Goal: Task Accomplishment & Management: Use online tool/utility

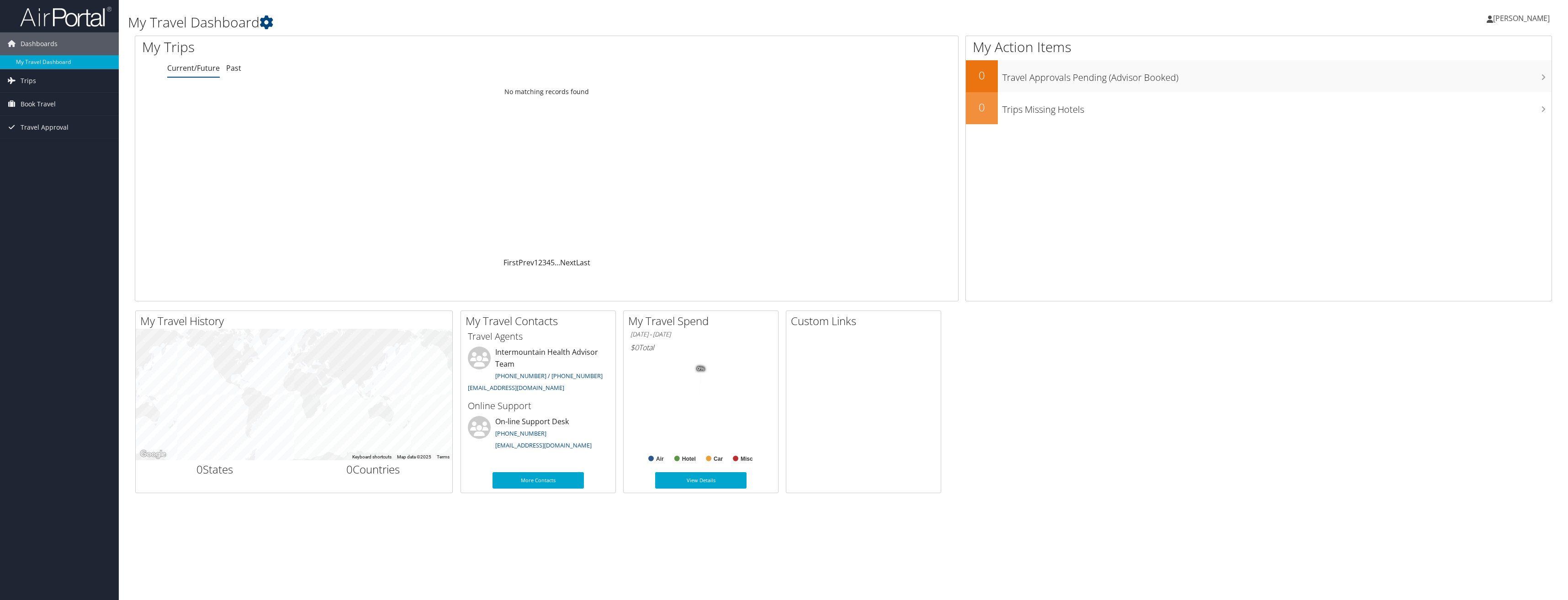
click at [1534, 21] on span "[PERSON_NAME]" at bounding box center [1521, 18] width 56 height 10
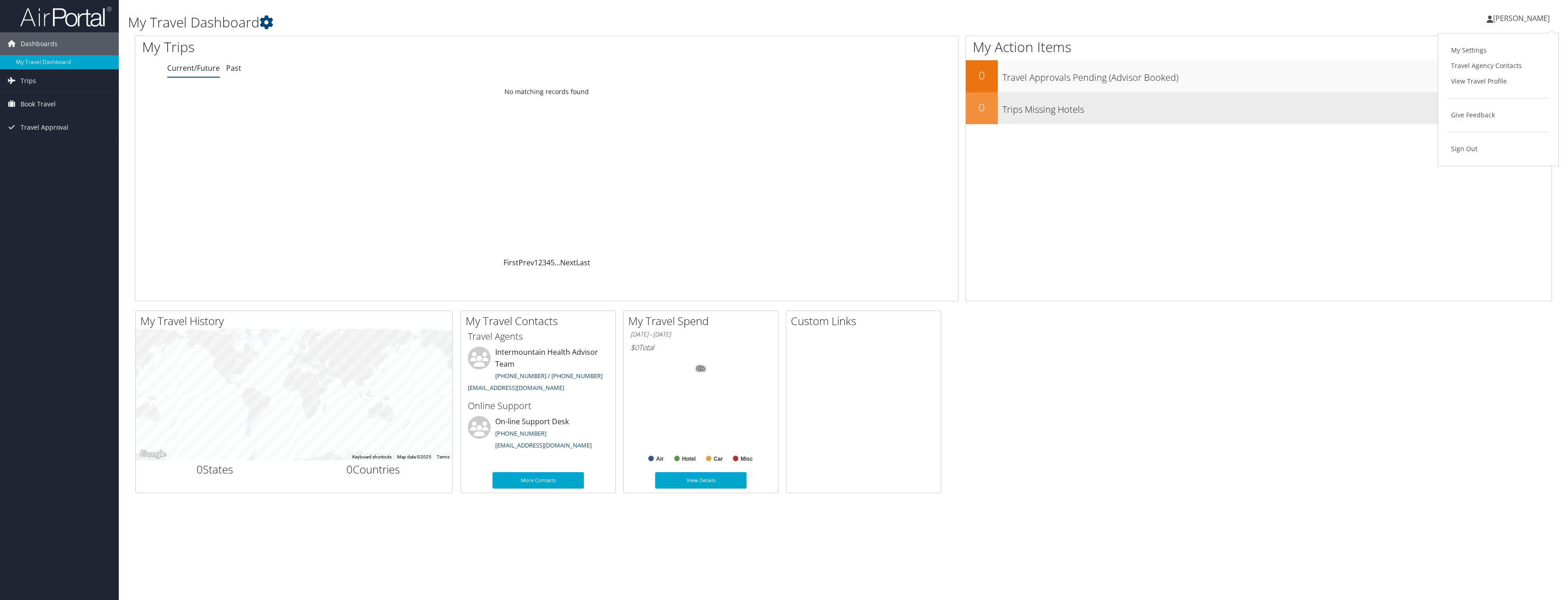
click at [1407, 102] on h3 "Trips Missing Hotels" at bounding box center [1277, 107] width 549 height 17
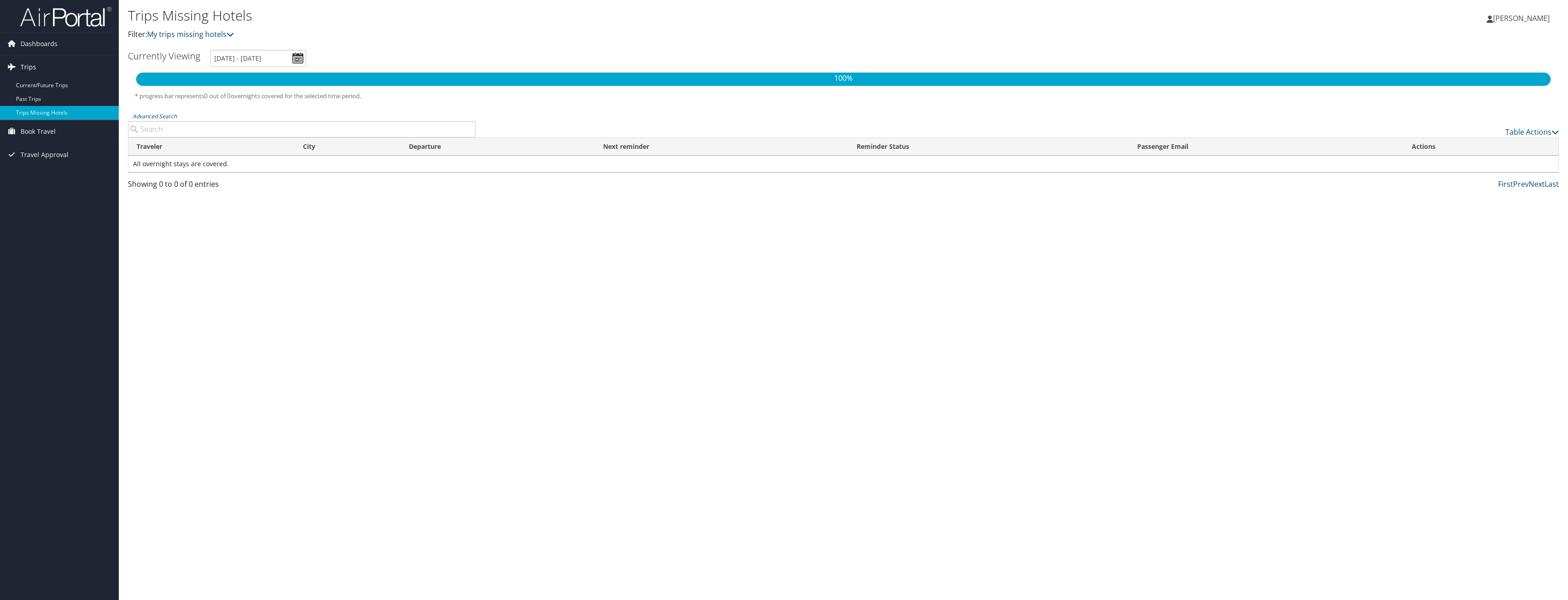
click at [42, 67] on link "Trips" at bounding box center [59, 67] width 119 height 23
click at [36, 44] on span "Dashboards" at bounding box center [39, 43] width 37 height 23
click at [34, 59] on link "My Travel Dashboard" at bounding box center [59, 62] width 119 height 14
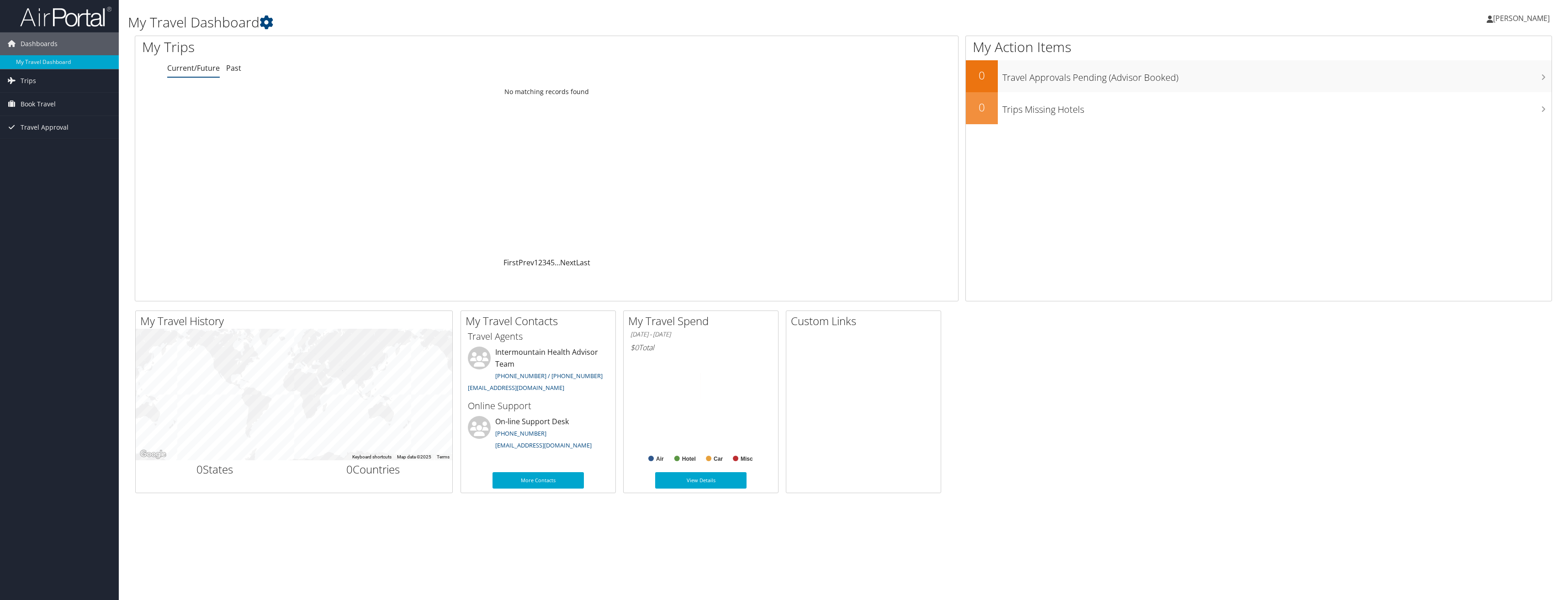
click at [1505, 21] on span "[PERSON_NAME]" at bounding box center [1521, 18] width 56 height 10
click at [1492, 54] on link "My Settings" at bounding box center [1499, 50] width 102 height 16
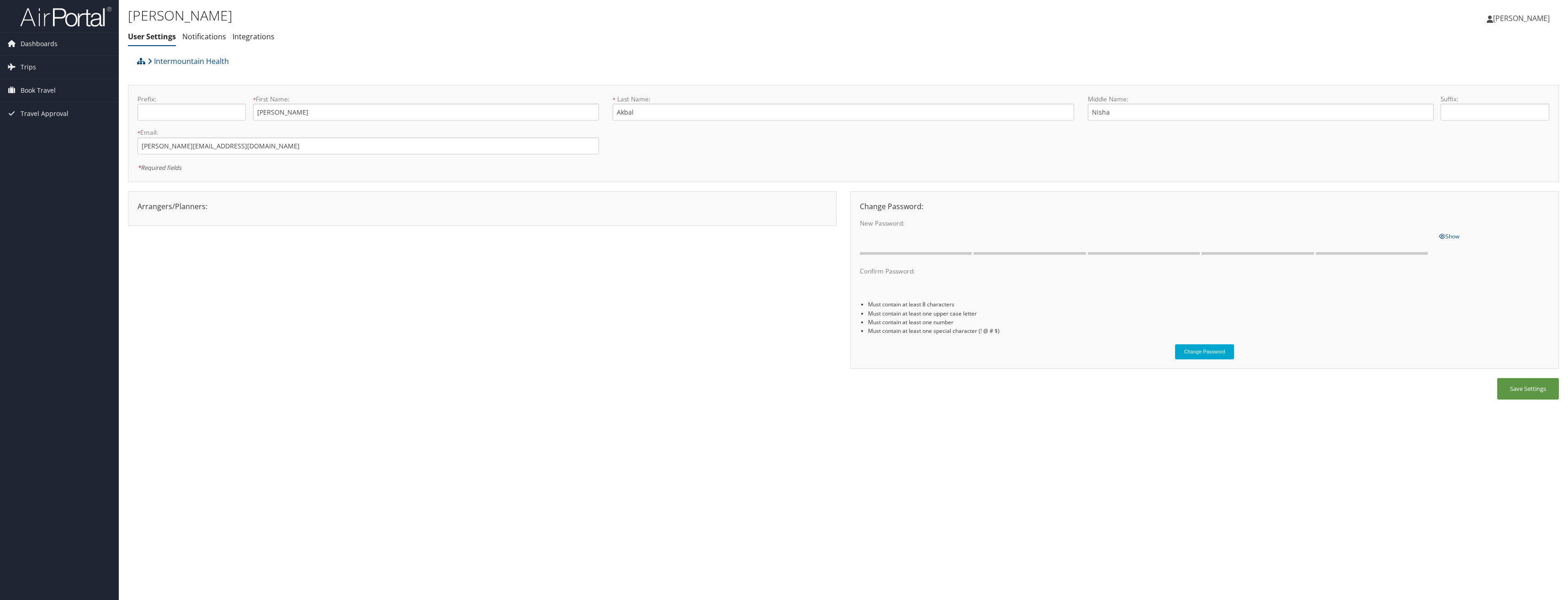
click at [1534, 18] on span "[PERSON_NAME]" at bounding box center [1521, 18] width 56 height 10
click at [55, 23] on img at bounding box center [65, 16] width 91 height 21
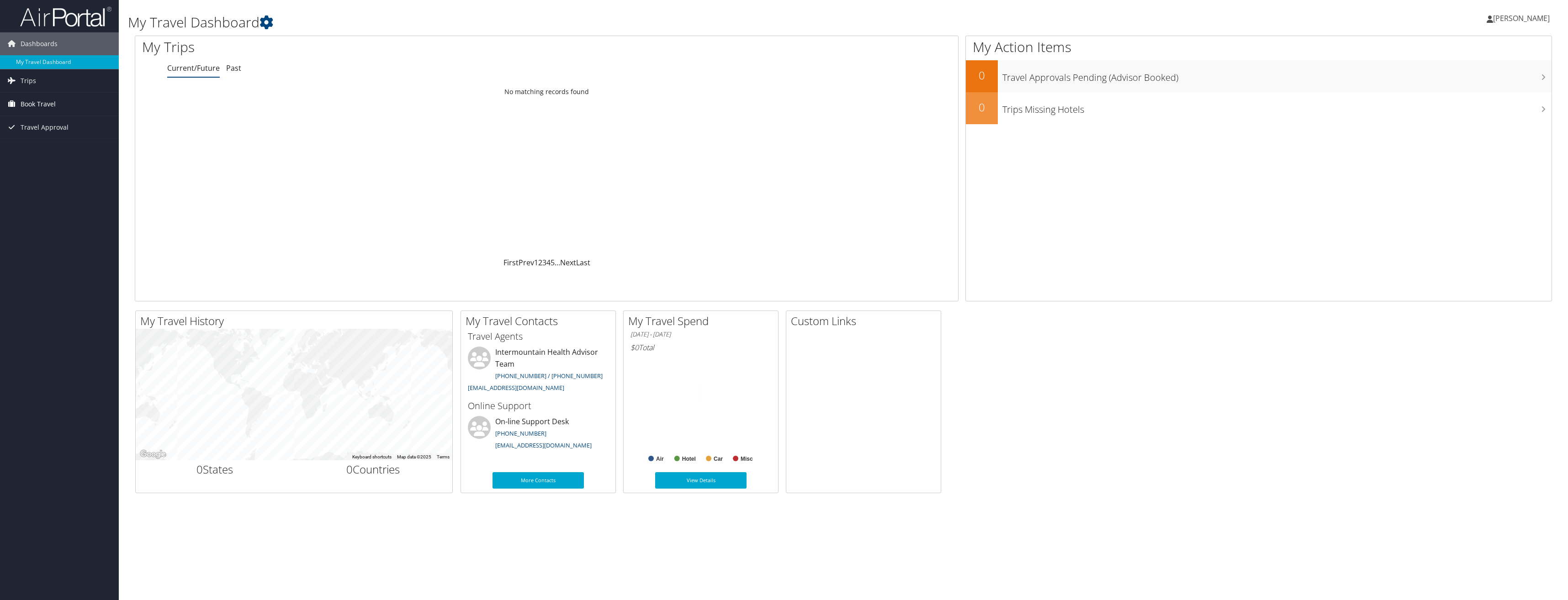
click at [50, 104] on span "Book Travel" at bounding box center [38, 104] width 35 height 23
click at [68, 123] on link "Agent Booking Request" at bounding box center [59, 122] width 119 height 14
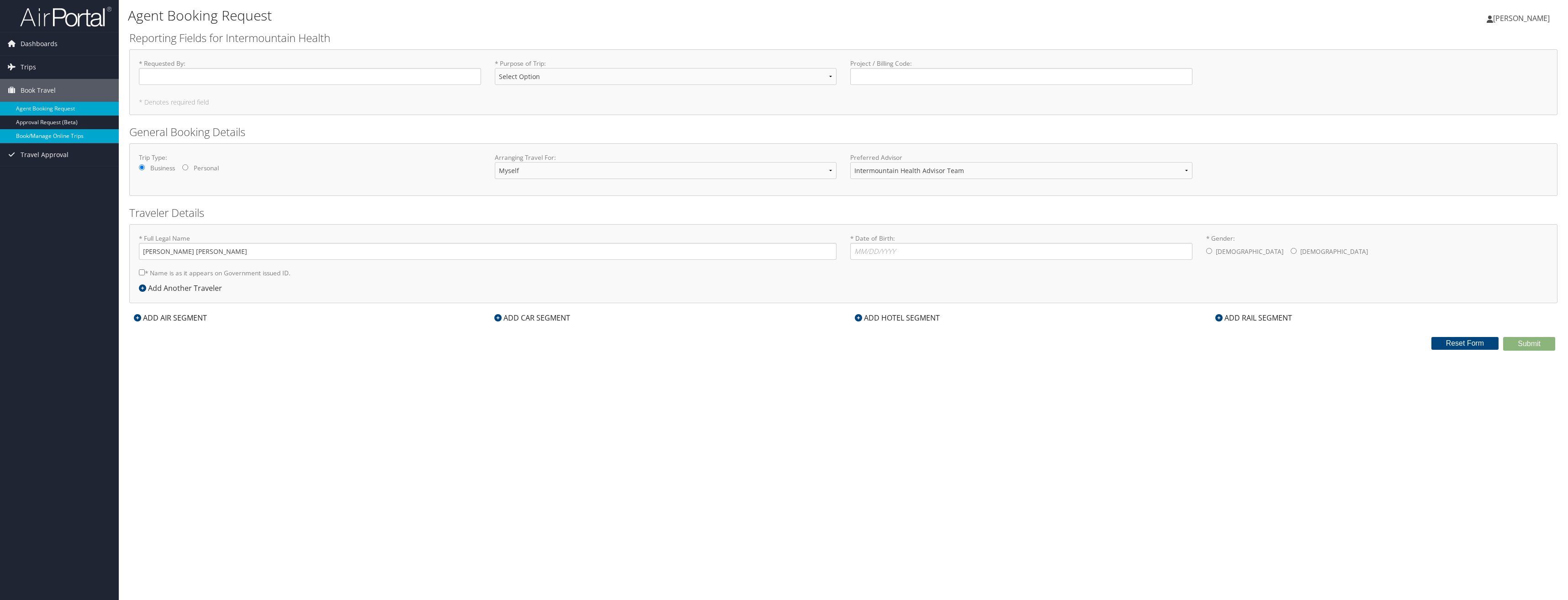
click at [48, 133] on link "Book/Manage Online Trips" at bounding box center [59, 136] width 119 height 14
